Goal: Task Accomplishment & Management: Use online tool/utility

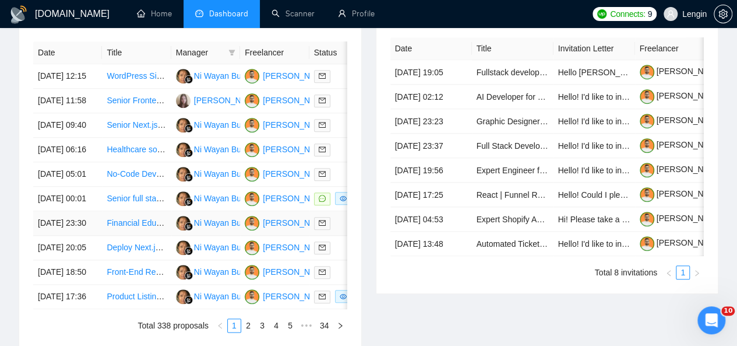
scroll to position [493, 0]
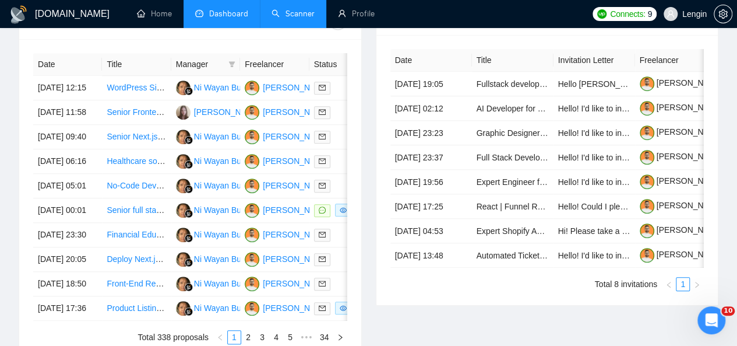
click at [301, 9] on link "Scanner" at bounding box center [293, 14] width 43 height 10
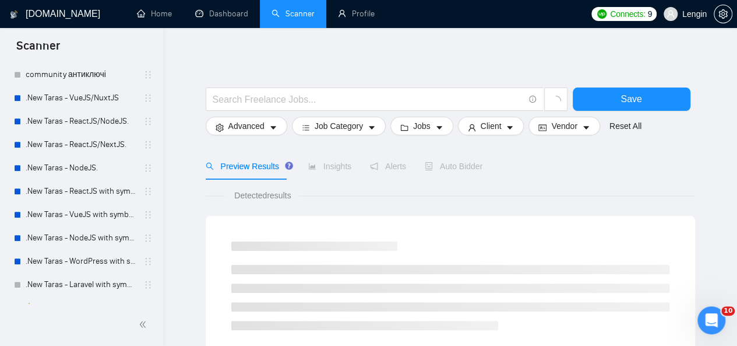
scroll to position [384, 0]
click at [103, 129] on link ".New Taras - ReactJS/NodeJS." at bounding box center [81, 120] width 111 height 23
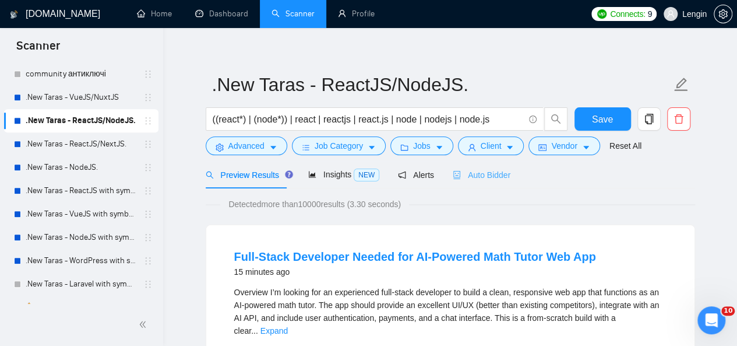
scroll to position [9, 0]
click at [475, 173] on span "Auto Bidder" at bounding box center [482, 175] width 58 height 9
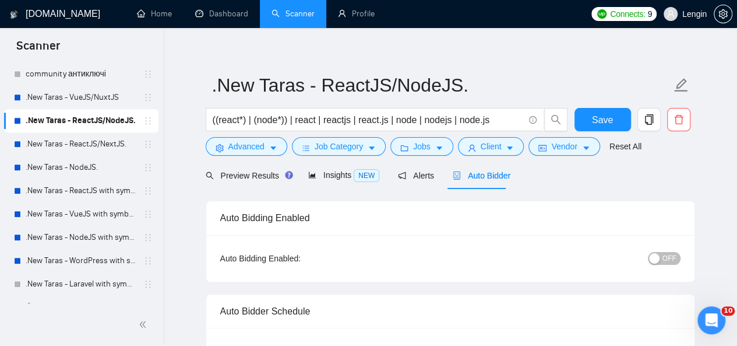
radio input "false"
radio input "true"
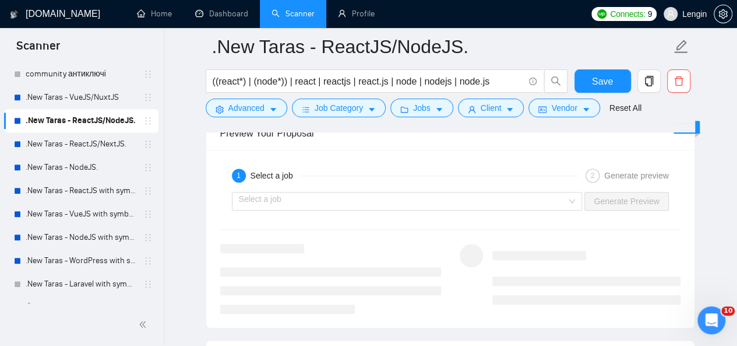
scroll to position [2473, 0]
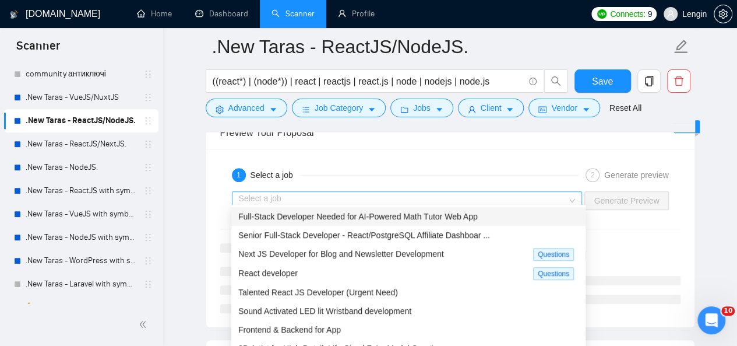
click at [577, 198] on div "Select a job" at bounding box center [407, 200] width 351 height 19
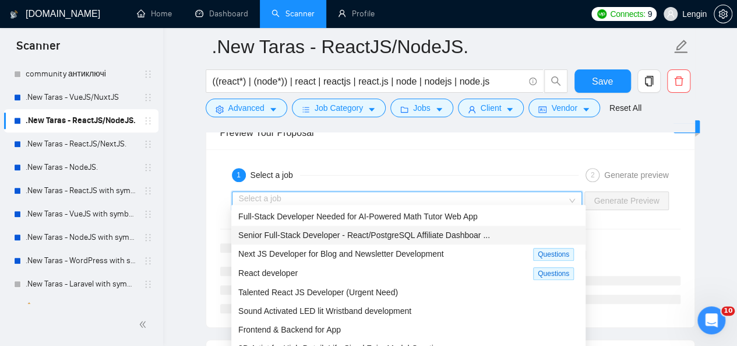
click at [480, 235] on span "Senior Full-Stack Developer - React/PostgreSQL Affiliate Dashboar ..." at bounding box center [364, 234] width 252 height 9
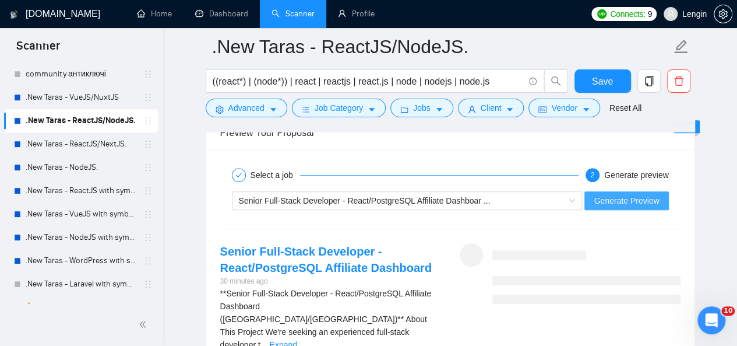
click at [638, 191] on button "Generate Preview" at bounding box center [627, 200] width 84 height 19
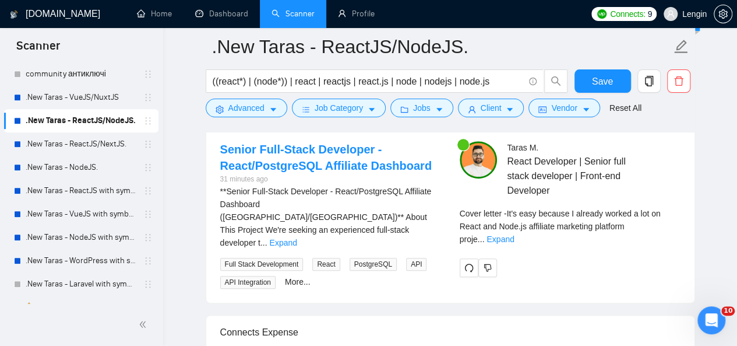
scroll to position [2579, 0]
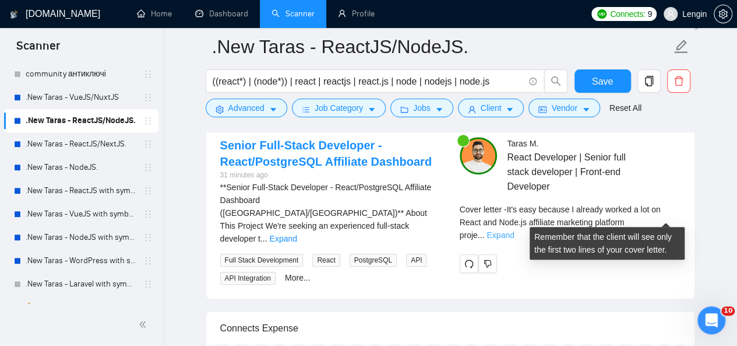
click at [514, 230] on link "Expand" at bounding box center [500, 234] width 27 height 9
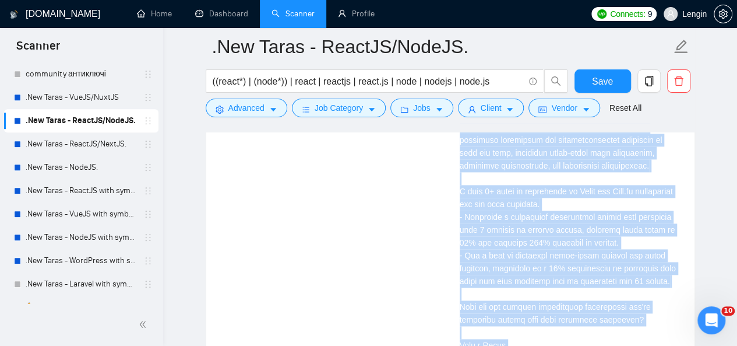
scroll to position [3014, 0]
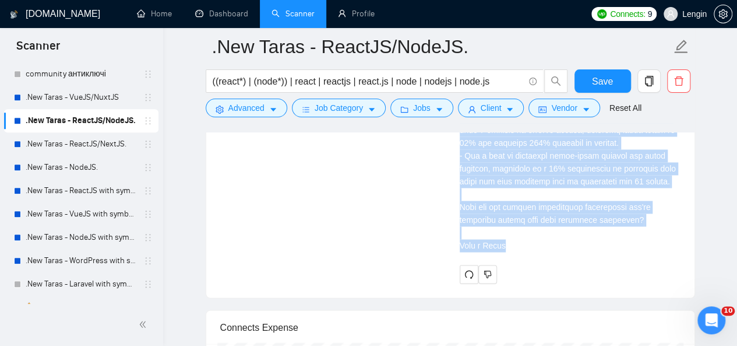
drag, startPoint x: 459, startPoint y: 210, endPoint x: 537, endPoint y: 233, distance: 80.6
click at [537, 233] on div "Cover letter" at bounding box center [570, 14] width 221 height 475
copy div "Lo ipsumdo sitametc ad elit seddoei: 📍 Te'i utlabore, etdolore ma aliqu enim-ad…"
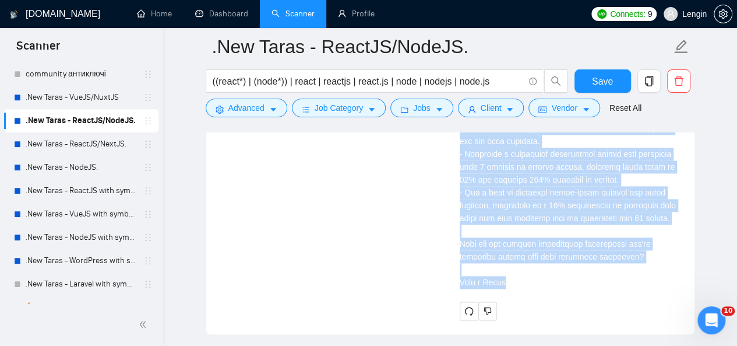
scroll to position [2975, 0]
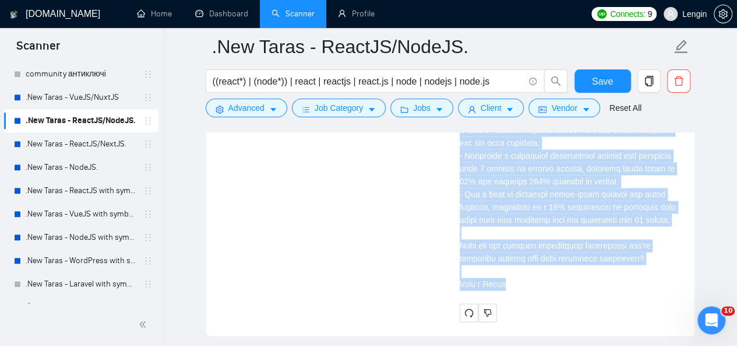
click at [491, 152] on div "Cover letter" at bounding box center [570, 53] width 221 height 475
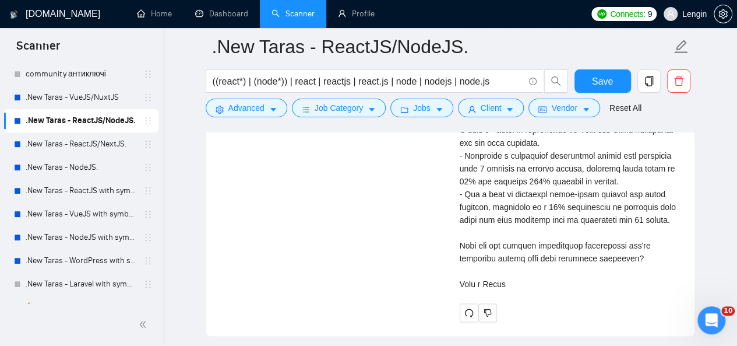
scroll to position [2953, 0]
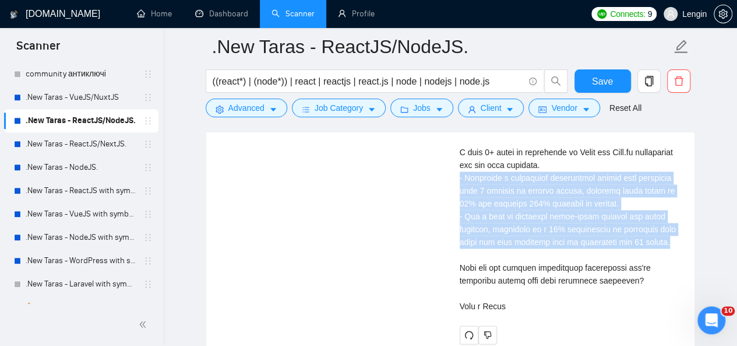
drag, startPoint x: 667, startPoint y: 236, endPoint x: 455, endPoint y: 173, distance: 221.5
click at [455, 173] on div "[PERSON_NAME] React Developer | Senior full stack developer | Front-end Develop…" at bounding box center [571, 53] width 240 height 581
copy div "Optimized a commission calculation system that processed over 5 million ad reco…"
